Goal: Download file/media

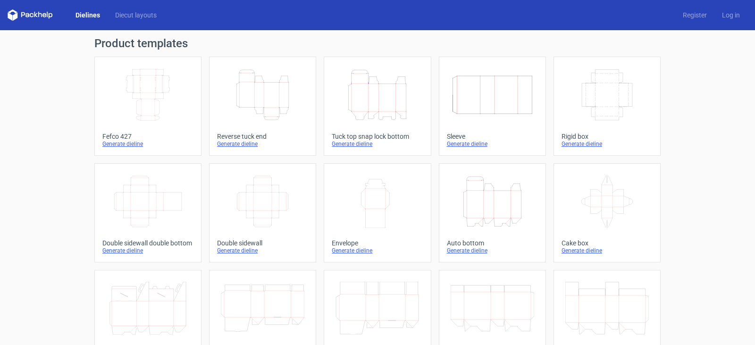
click at [242, 84] on icon "Height Depth Width" at bounding box center [263, 94] width 84 height 53
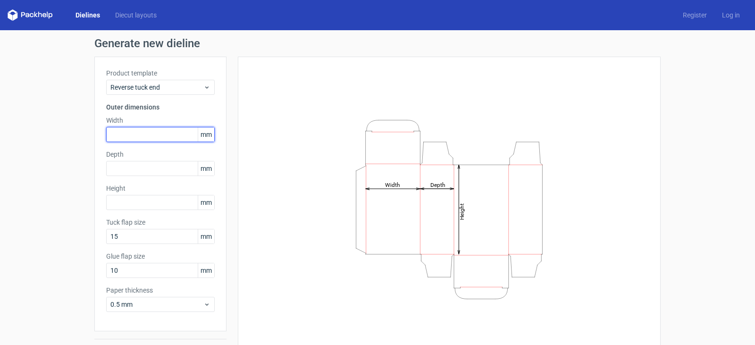
click at [142, 138] on input "text" at bounding box center [160, 134] width 109 height 15
type input "56"
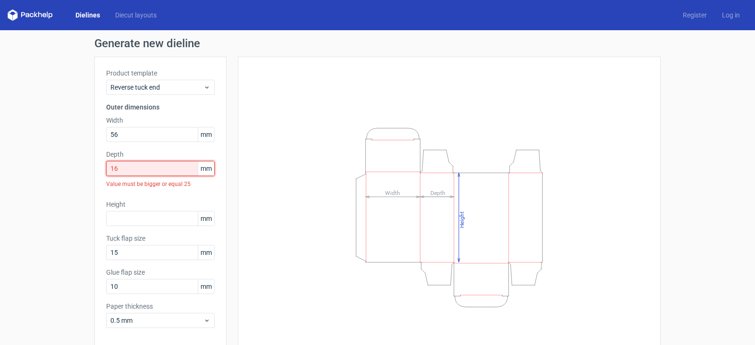
drag, startPoint x: 6, startPoint y: 148, endPoint x: 0, endPoint y: 125, distance: 23.5
click at [0, 135] on div "Generate new dieline Product template Reverse tuck end Outer dimensions Width 5…" at bounding box center [377, 207] width 755 height 355
drag, startPoint x: 123, startPoint y: 169, endPoint x: 0, endPoint y: 100, distance: 140.4
click at [0, 130] on div "Generate new dieline Product template Reverse tuck end Outer dimensions Width 5…" at bounding box center [377, 207] width 755 height 355
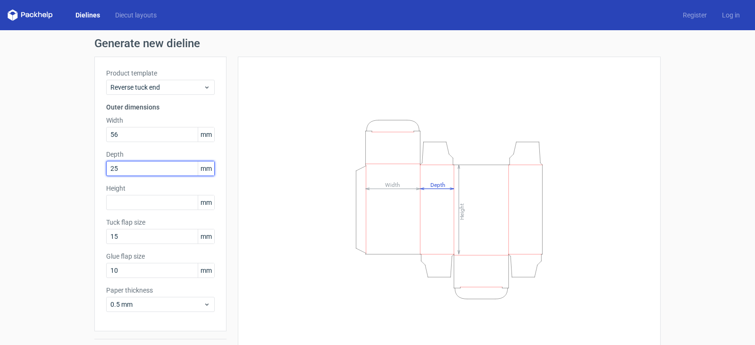
type input "25"
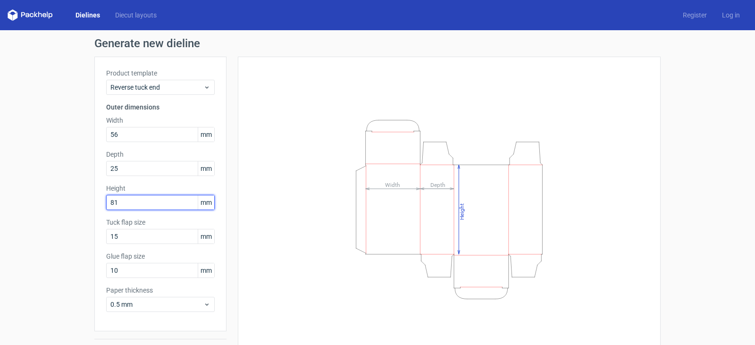
type input "81"
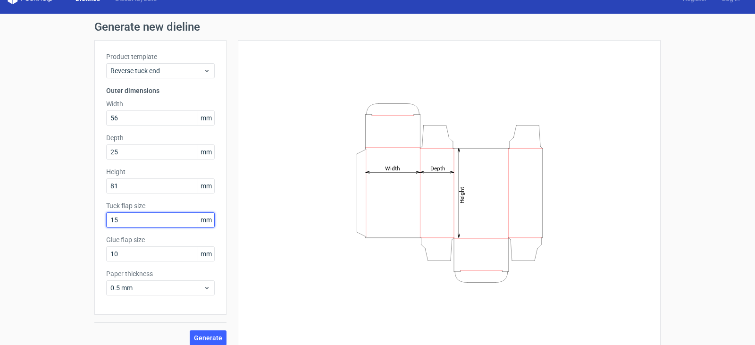
scroll to position [25, 0]
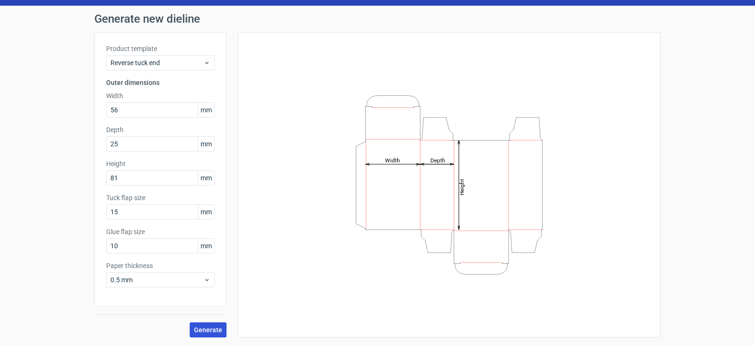
click at [219, 333] on button "Generate" at bounding box center [208, 329] width 37 height 15
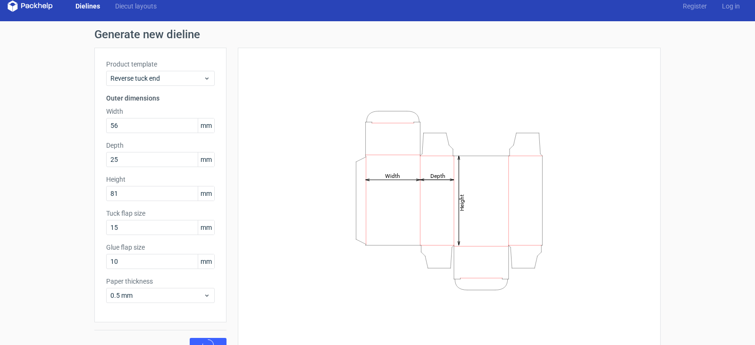
scroll to position [0, 0]
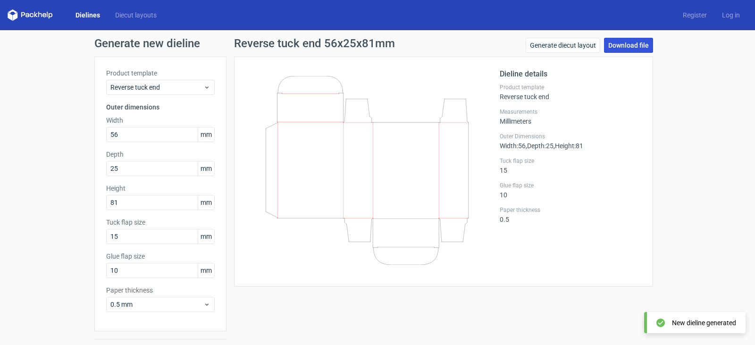
click at [640, 44] on link "Download file" at bounding box center [628, 45] width 49 height 15
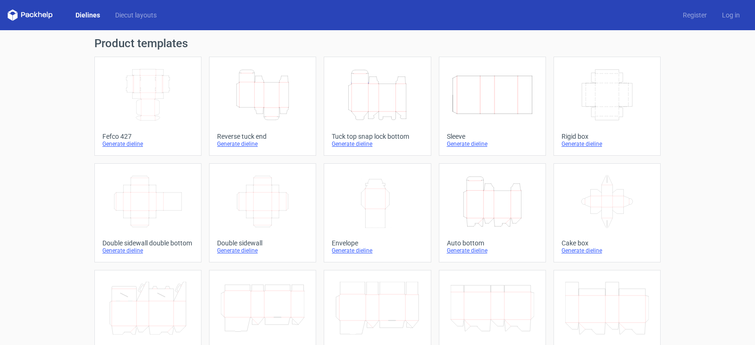
click at [368, 84] on line at bounding box center [368, 83] width 0 height 0
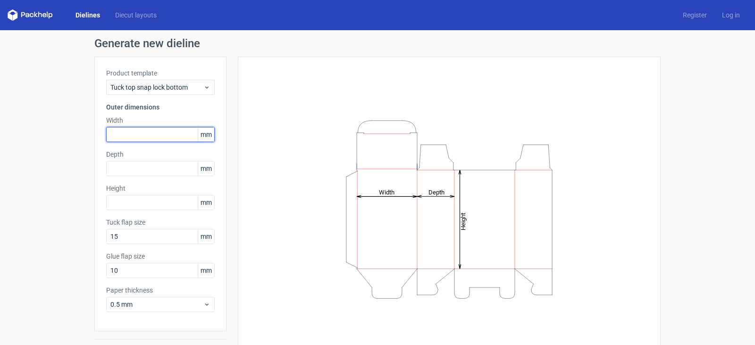
click at [119, 139] on input "text" at bounding box center [160, 134] width 109 height 15
type input "170"
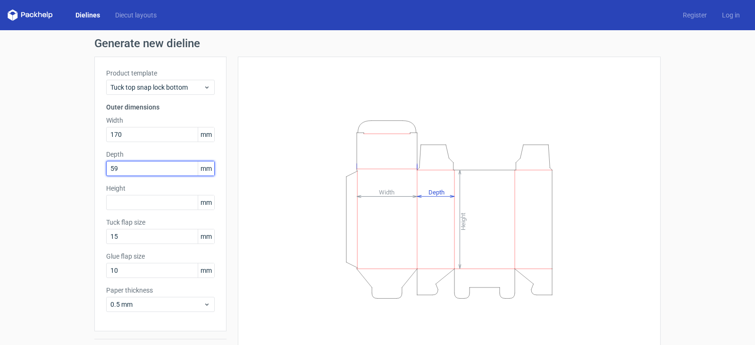
type input "59"
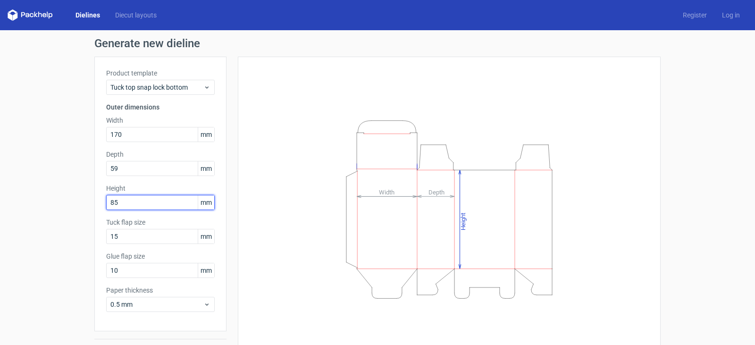
type input "85"
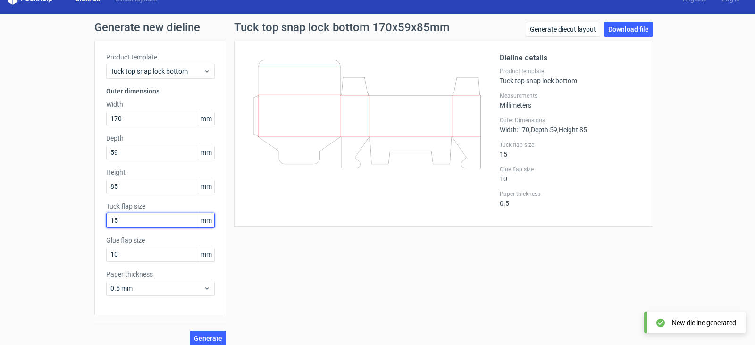
scroll to position [25, 0]
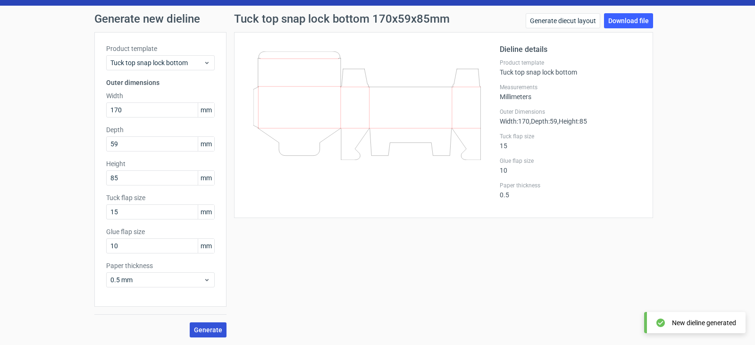
click at [212, 328] on span "Generate" at bounding box center [208, 329] width 28 height 7
click at [629, 17] on link "Download file" at bounding box center [628, 20] width 49 height 15
